Goal: Use online tool/utility: Utilize a website feature to perform a specific function

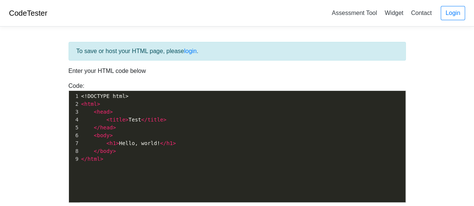
scroll to position [2, 0]
click at [173, 140] on pre "< h1 > Hello, world! </ h1 >" at bounding box center [245, 144] width 331 height 8
type textarea "<!DOCTYPE html> <html> <head> <title>Test</title> </head> <body> <h1>Hello, wor…"
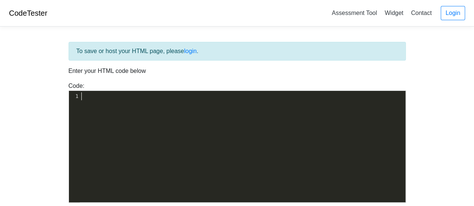
type textarea "<!DOCTYPE html> <!-- Ultimate Game Stash file--> <!-- For the regularly updatin…"
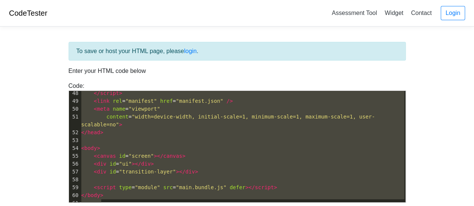
click at [211, 93] on pre "</ script >" at bounding box center [242, 94] width 325 height 8
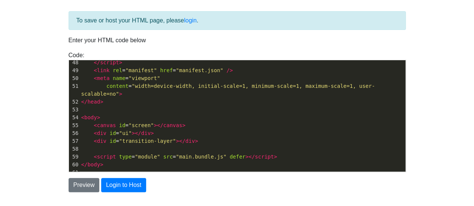
scroll to position [37, 0]
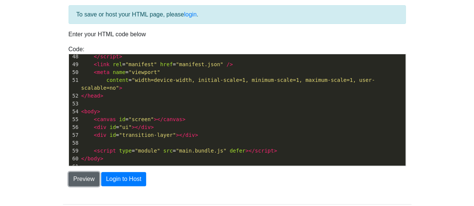
click at [78, 179] on button "Preview" at bounding box center [84, 179] width 31 height 14
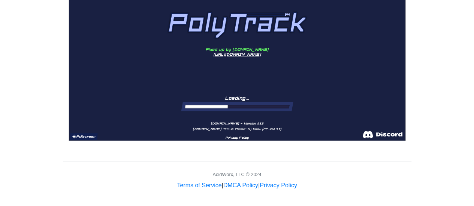
scroll to position [0, 0]
click at [82, 136] on button "Fullscreen" at bounding box center [83, 136] width 28 height 7
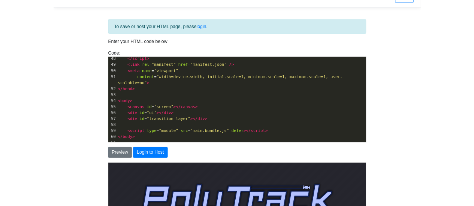
scroll to position [238, 0]
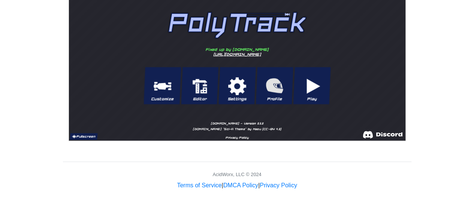
click at [84, 137] on button "Fullscreen" at bounding box center [83, 136] width 28 height 7
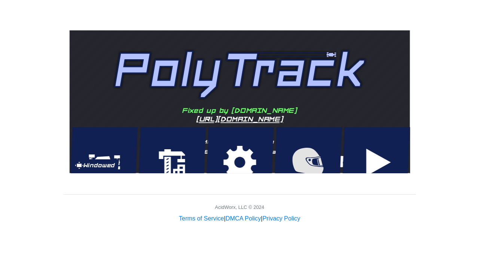
scroll to position [17, 0]
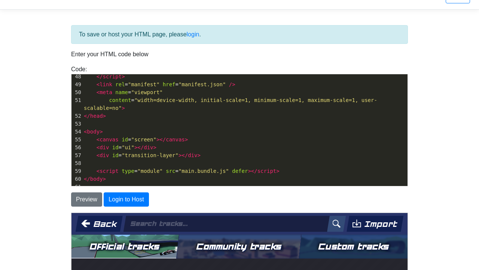
scroll to position [34, 0]
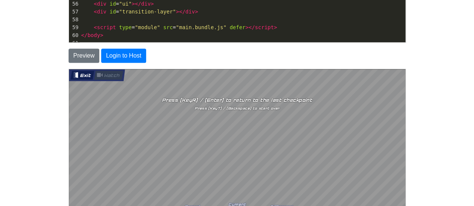
scroll to position [160, 0]
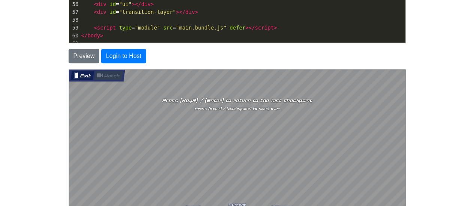
click at [79, 75] on button "Exit" at bounding box center [82, 75] width 24 height 9
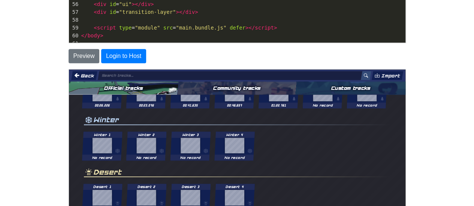
scroll to position [137, 0]
click at [243, 93] on div at bounding box center [236, 87] width 119 height 13
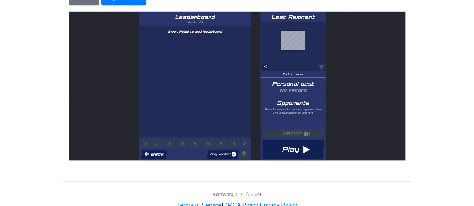
scroll to position [216, 0]
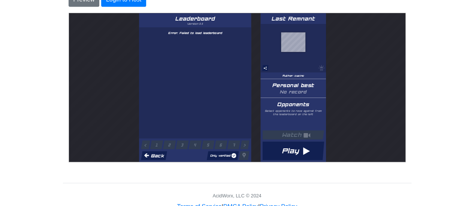
click at [148, 152] on button "Back" at bounding box center [153, 155] width 26 height 9
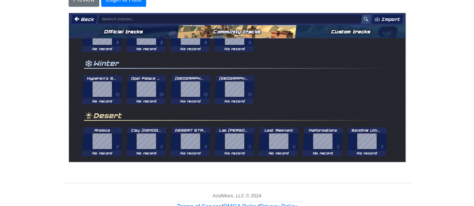
click at [84, 15] on button "Back" at bounding box center [83, 18] width 26 height 9
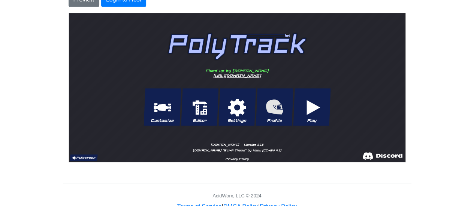
click at [88, 157] on button "Fullscreen" at bounding box center [83, 157] width 28 height 7
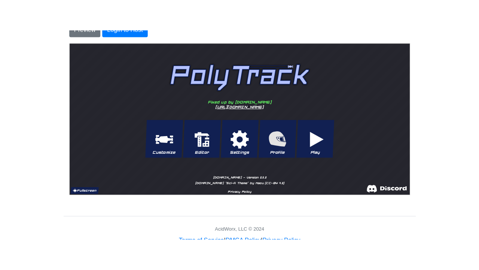
scroll to position [17, 0]
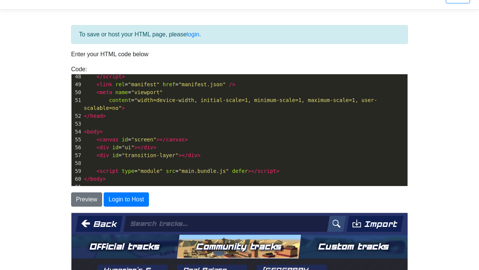
scroll to position [276, 0]
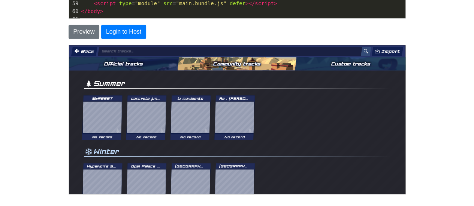
scroll to position [175, 0]
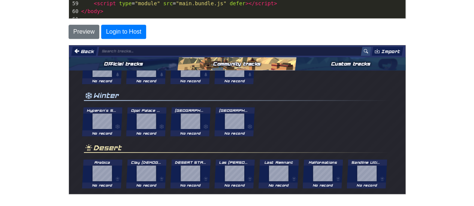
click at [85, 52] on button "Back" at bounding box center [83, 50] width 26 height 9
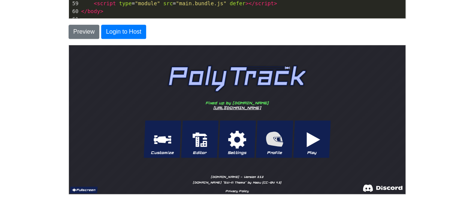
drag, startPoint x: 78, startPoint y: 190, endPoint x: 146, endPoint y: 279, distance: 112.7
click at [78, 190] on button "Fullscreen" at bounding box center [83, 190] width 28 height 7
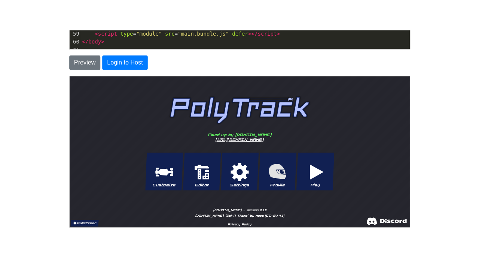
scroll to position [17, 0]
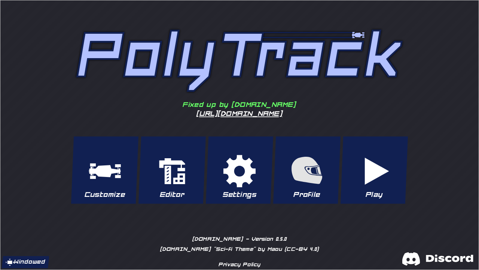
click at [380, 175] on button "Play" at bounding box center [373, 169] width 67 height 67
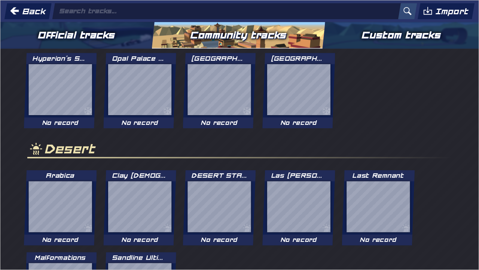
click at [78, 28] on button "Official tracks" at bounding box center [76, 35] width 155 height 27
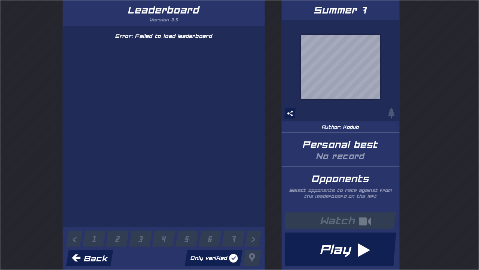
click at [366, 206] on button "Play" at bounding box center [340, 249] width 111 height 34
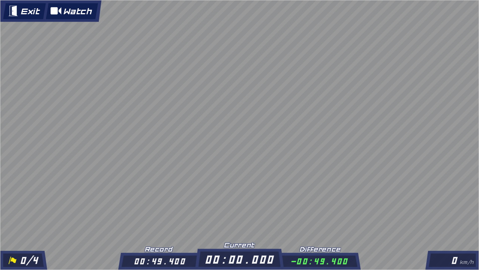
click at [70, 8] on button "Watch" at bounding box center [72, 11] width 52 height 16
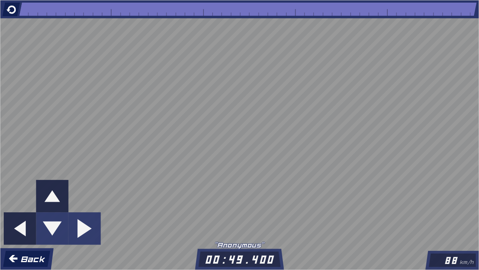
click at [10, 9] on button at bounding box center [11, 9] width 18 height 14
click at [10, 13] on button at bounding box center [11, 9] width 18 height 14
click at [14, 206] on button "Back" at bounding box center [26, 258] width 47 height 16
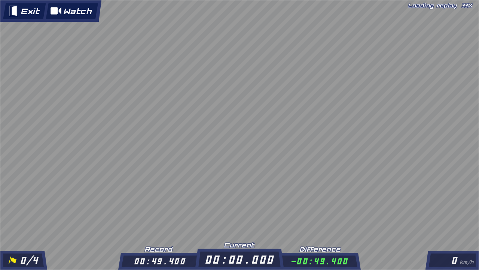
click at [27, 13] on button "Exit" at bounding box center [24, 11] width 43 height 16
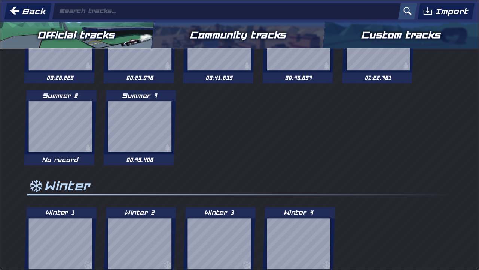
scroll to position [0, 0]
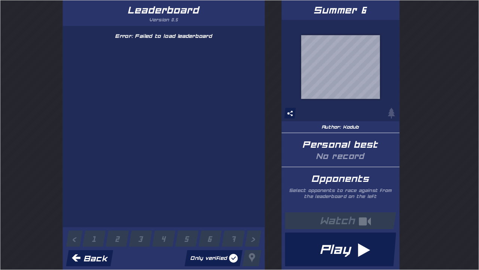
click at [362, 206] on button "Play" at bounding box center [340, 249] width 111 height 34
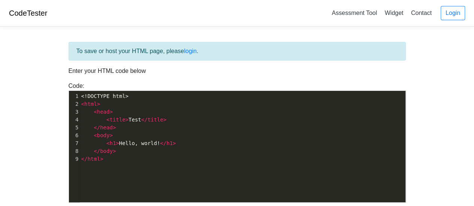
scroll to position [3, 0]
click at [219, 133] on pre "< body >" at bounding box center [245, 136] width 331 height 8
type textarea "<!DOCTYPE html> <html> <head> <title>Test</title> </head> <body> <h1>Hello, wor…"
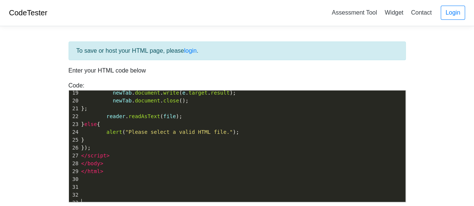
scroll to position [80, 0]
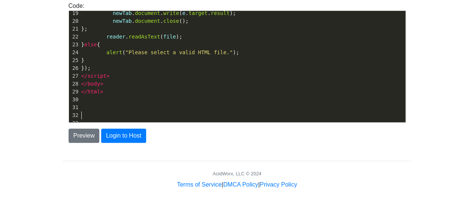
click at [85, 114] on pre "​" at bounding box center [242, 116] width 325 height 8
type textarea "<!DOCTYPE html> <html lang="en"> <head> <meta charset="UTF-8"> <meta name="view…"
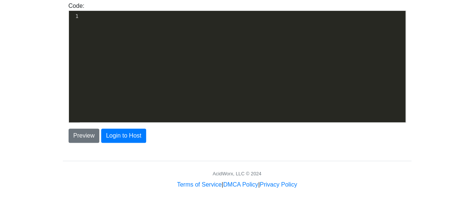
scroll to position [145, 0]
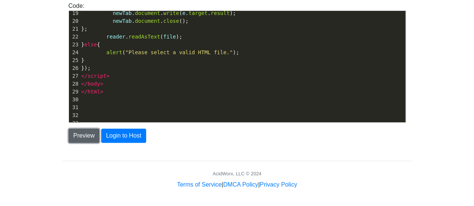
click at [87, 137] on button "Preview" at bounding box center [84, 136] width 31 height 14
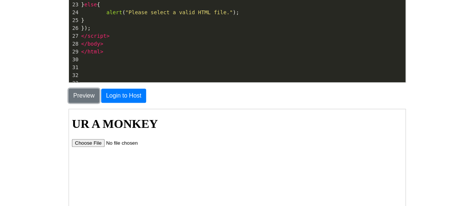
scroll to position [121, 0]
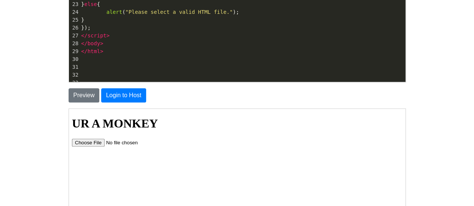
click at [93, 140] on input "file" at bounding box center [118, 143] width 95 height 8
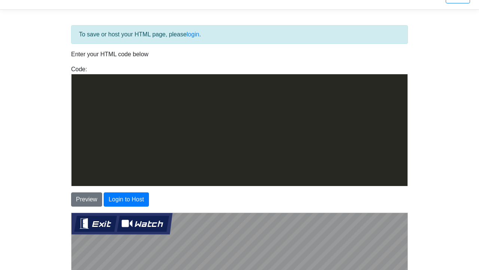
scroll to position [373, 0]
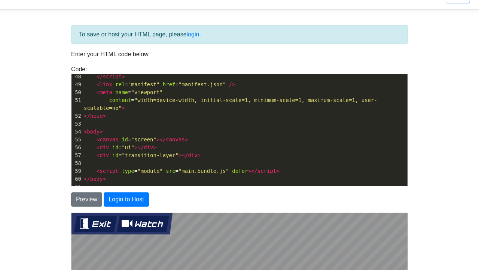
click at [125, 227] on button "Watch" at bounding box center [143, 223] width 52 height 16
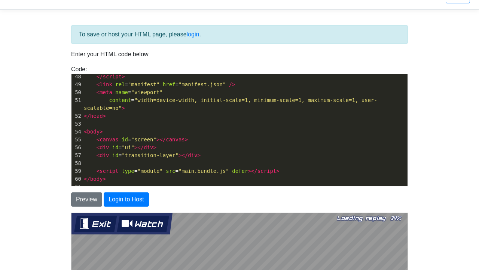
click at [95, 222] on button "Exit" at bounding box center [95, 223] width 43 height 16
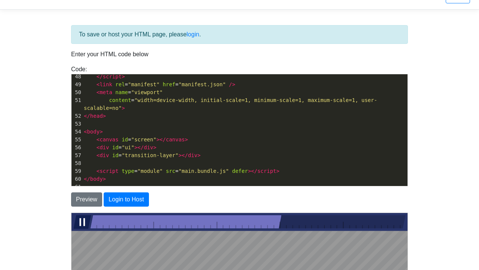
click at [83, 221] on button at bounding box center [82, 221] width 18 height 14
click at [80, 221] on button at bounding box center [82, 221] width 18 height 14
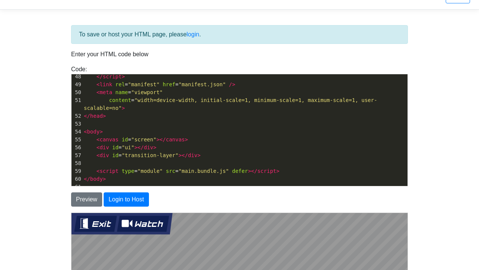
click at [104, 221] on button "Exit" at bounding box center [95, 223] width 43 height 16
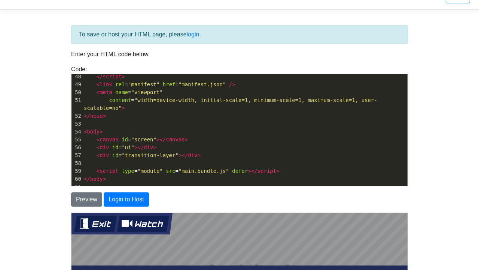
click at [145, 222] on button "Watch" at bounding box center [143, 223] width 52 height 16
